Goal: Check status: Check status

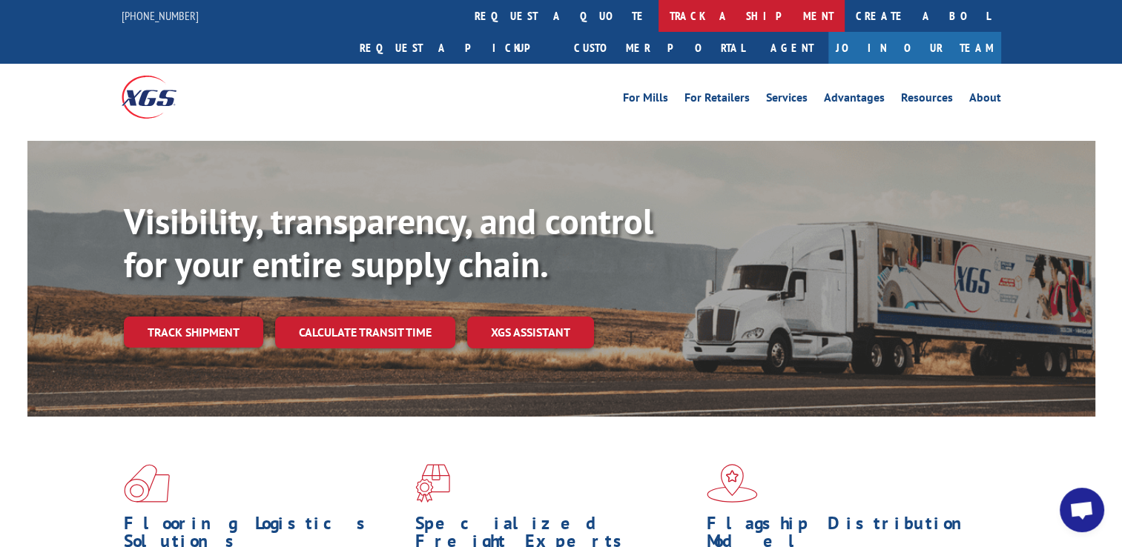
click at [658, 16] on link "track a shipment" at bounding box center [751, 16] width 186 height 32
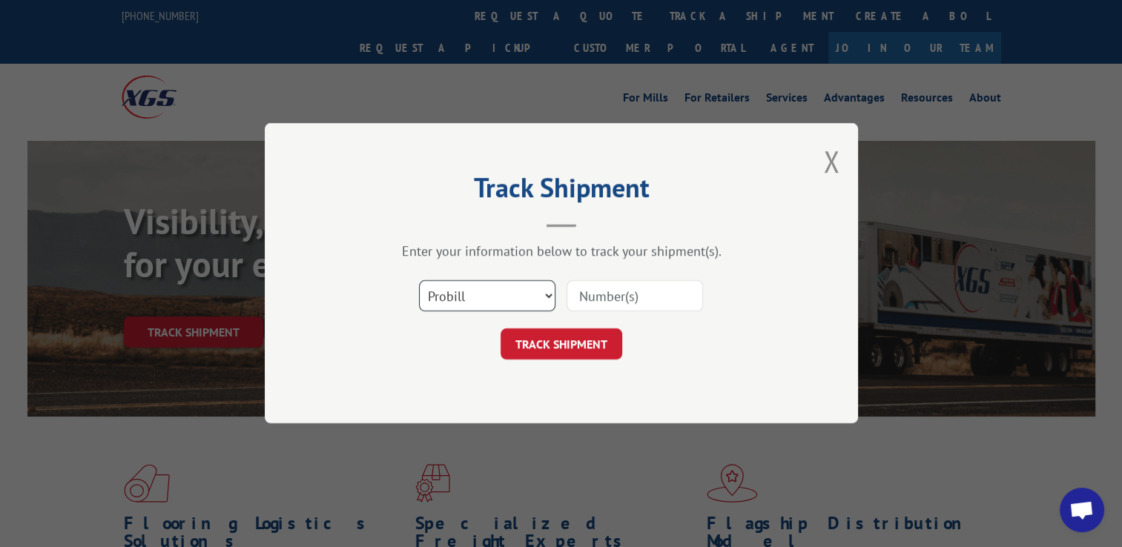
click at [547, 295] on select "Select category... Probill BOL PO" at bounding box center [487, 296] width 136 height 31
select select "bol"
click at [419, 281] on select "Select category... Probill BOL PO" at bounding box center [487, 296] width 136 height 31
click at [640, 297] on input at bounding box center [634, 296] width 136 height 31
paste input "17402258"
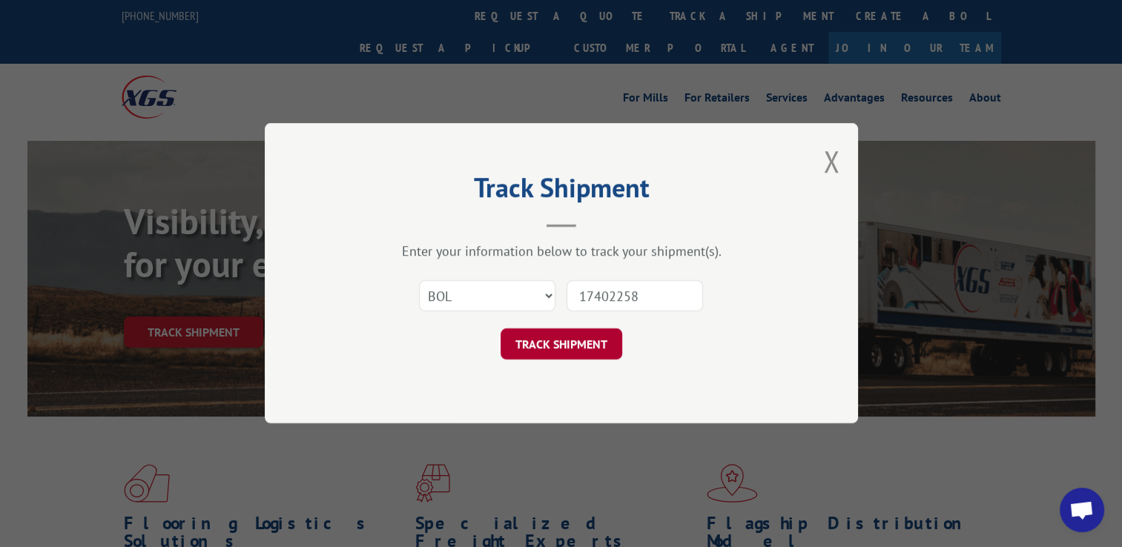
type input "17402258"
click at [582, 344] on button "TRACK SHIPMENT" at bounding box center [561, 344] width 122 height 31
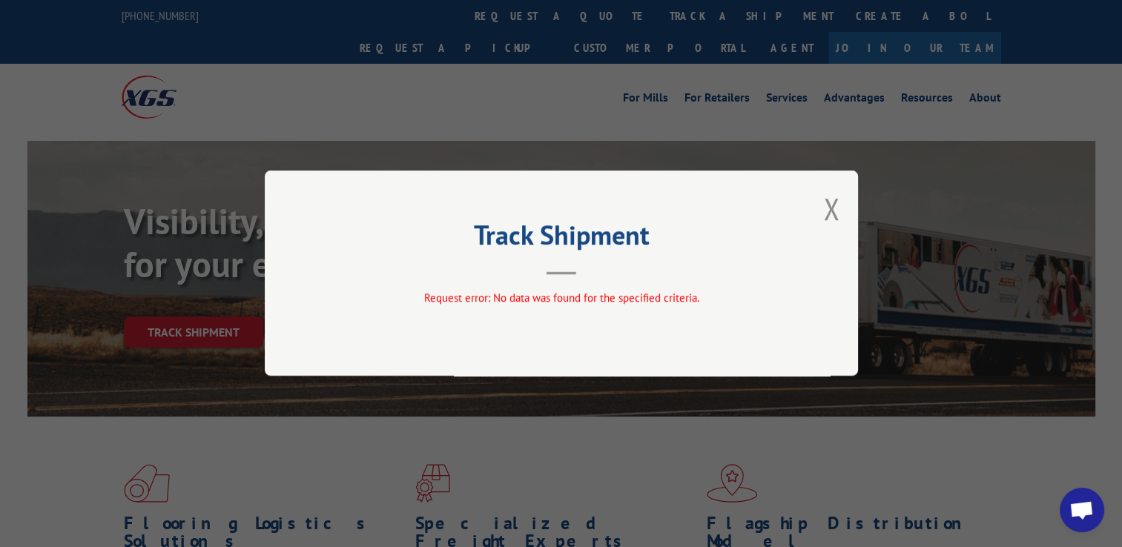
click at [555, 273] on hr at bounding box center [561, 274] width 30 height 3
click at [832, 206] on button "Close modal" at bounding box center [831, 208] width 16 height 39
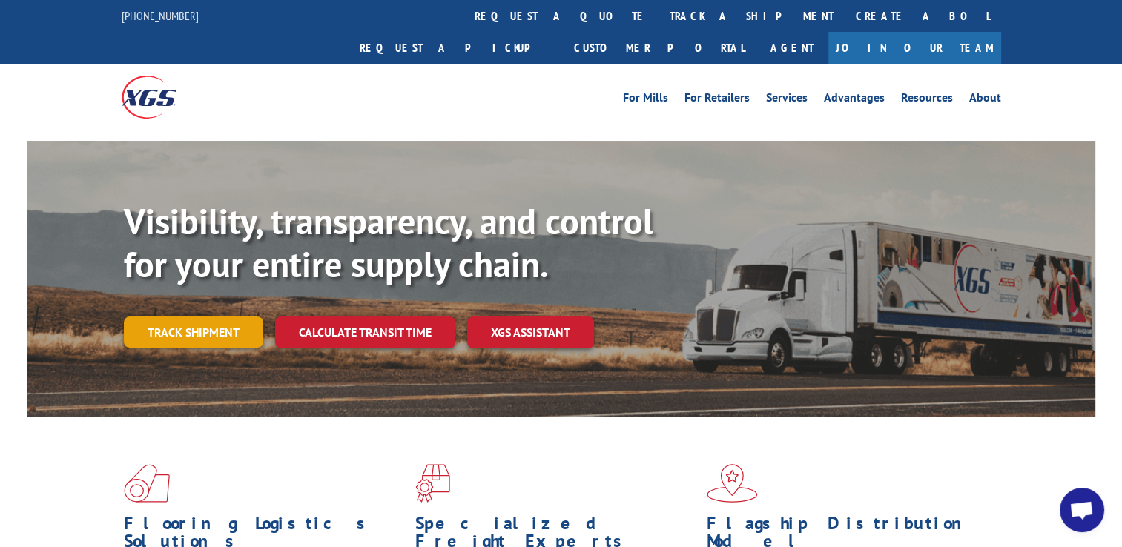
click at [196, 317] on link "Track shipment" at bounding box center [193, 332] width 139 height 31
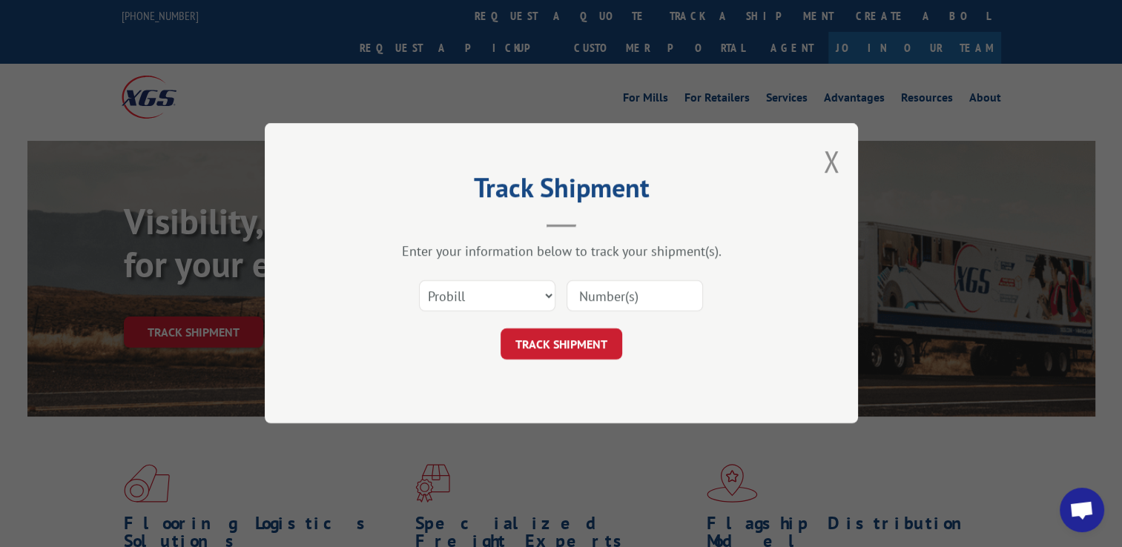
click at [617, 281] on input at bounding box center [634, 296] width 136 height 31
paste input "17402258"
type input "17402258"
click at [612, 340] on button "TRACK SHIPMENT" at bounding box center [561, 344] width 122 height 31
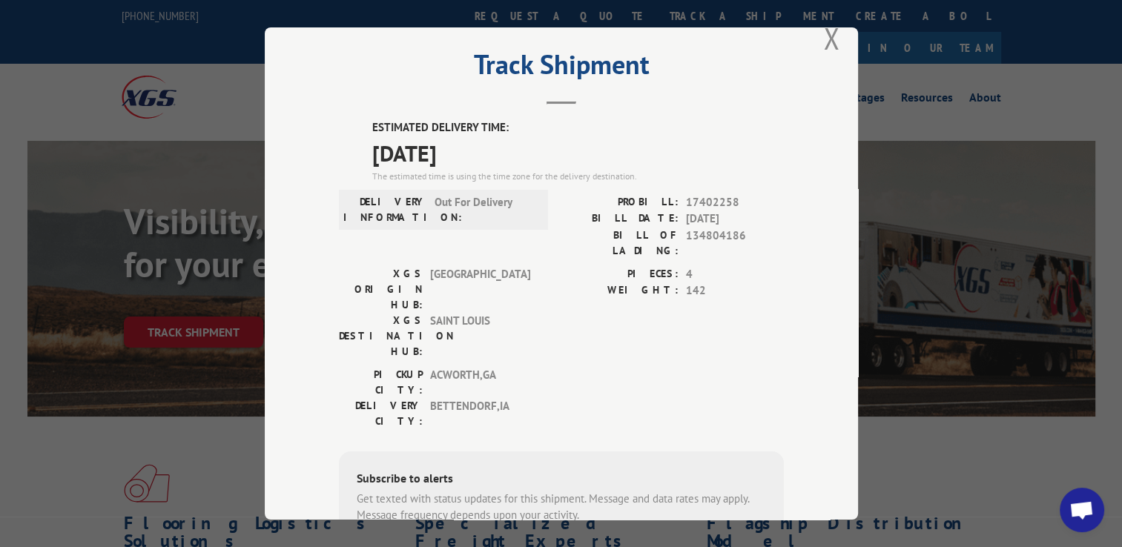
scroll to position [25, 0]
